Goal: Obtain resource: Obtain resource

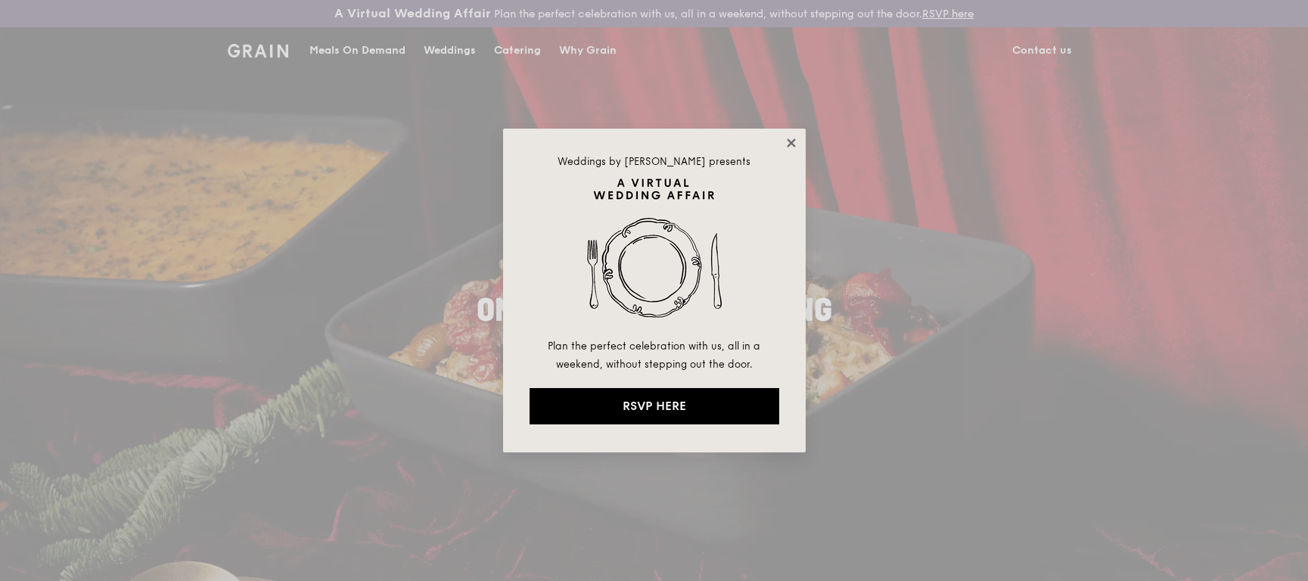
click at [788, 143] on icon at bounding box center [792, 143] width 14 height 14
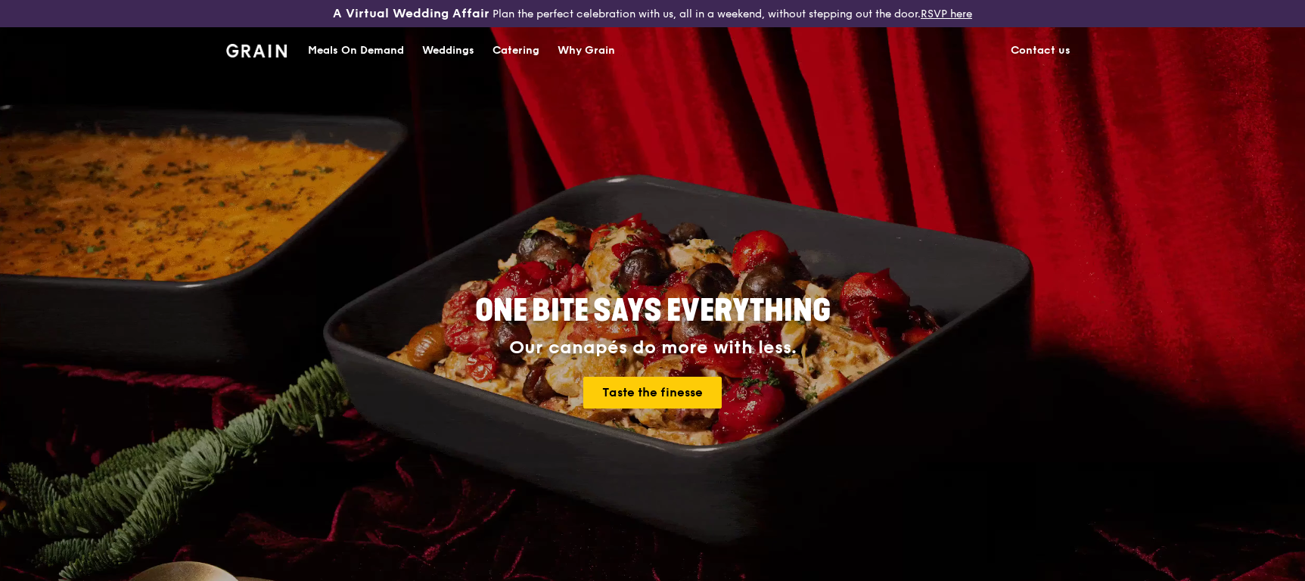
click at [534, 49] on div "Catering" at bounding box center [516, 50] width 47 height 45
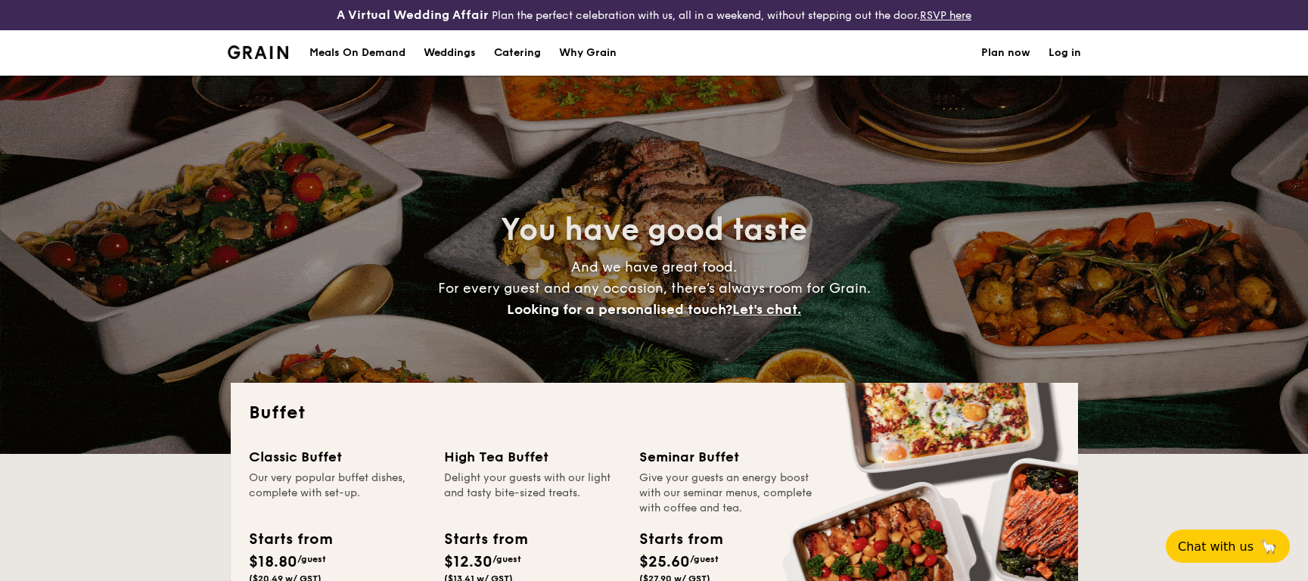
select select
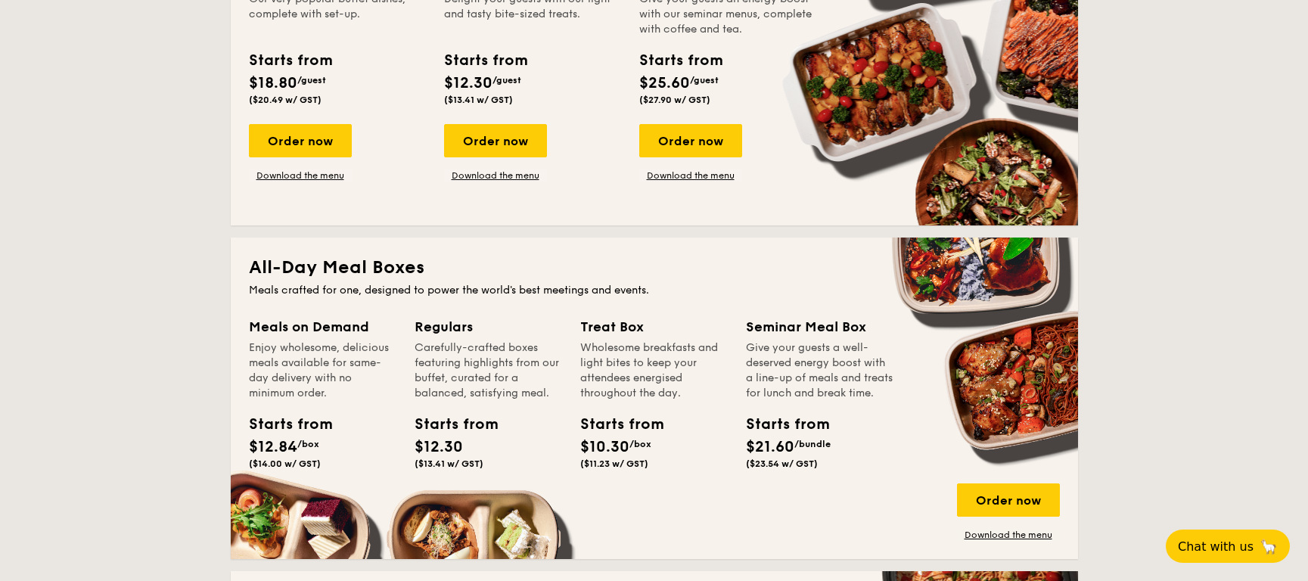
scroll to position [480, 0]
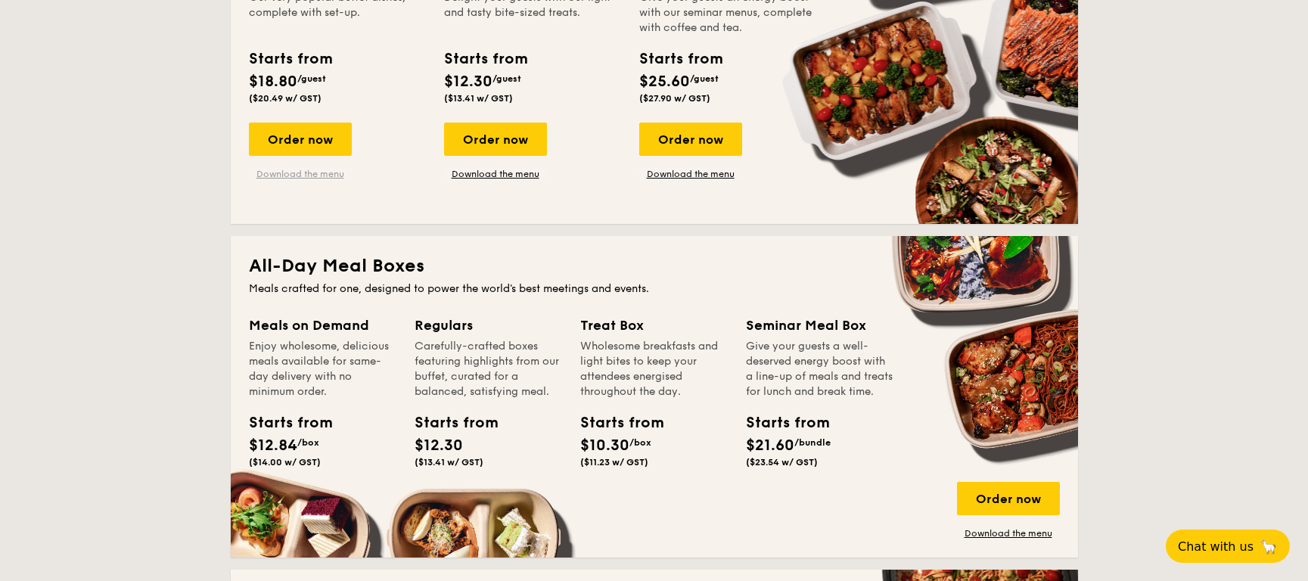
click at [286, 168] on link "Download the menu" at bounding box center [300, 174] width 103 height 12
